Goal: Browse casually: Explore the website without a specific task or goal

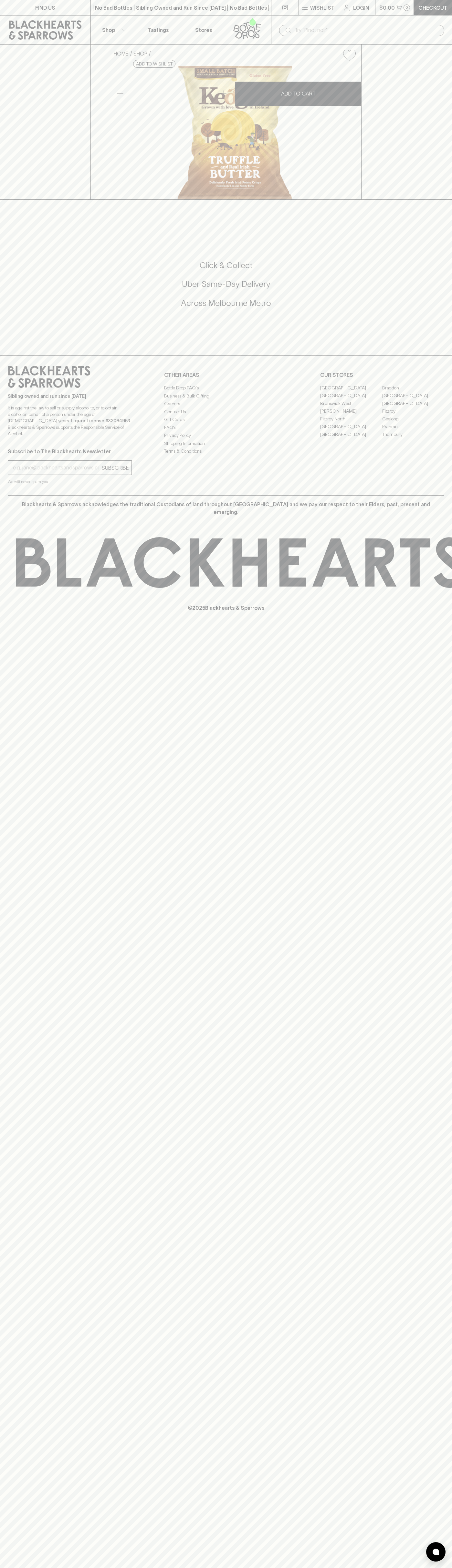
click at [294, 13] on link at bounding box center [284, 7] width 27 height 15
click at [448, 922] on div "FIND US | No Bad Bottles | Sibling Owned and Run Since [DATE] | No Bad Bottles …" at bounding box center [226, 784] width 452 height 1568
click at [90, 1567] on html "FIND US | No Bad Bottles | Sibling Owned and Run Since [DATE] | No Bad Bottles …" at bounding box center [226, 784] width 452 height 1568
click at [4, 1276] on div "FIND US | No Bad Bottles | Sibling Owned and Run Since [DATE] | No Bad Bottles …" at bounding box center [226, 784] width 452 height 1568
